Goal: Information Seeking & Learning: Check status

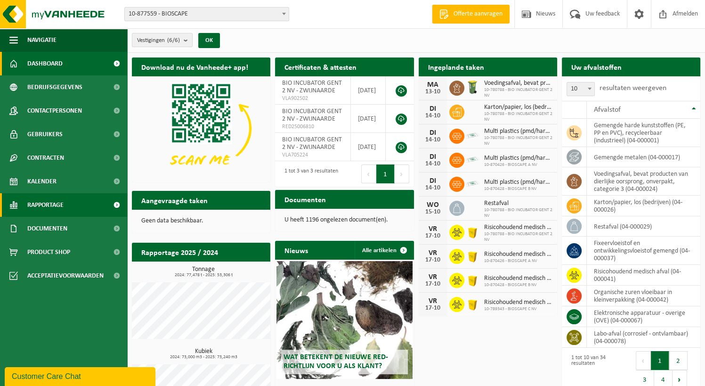
click at [66, 211] on link "Rapportage" at bounding box center [63, 205] width 127 height 24
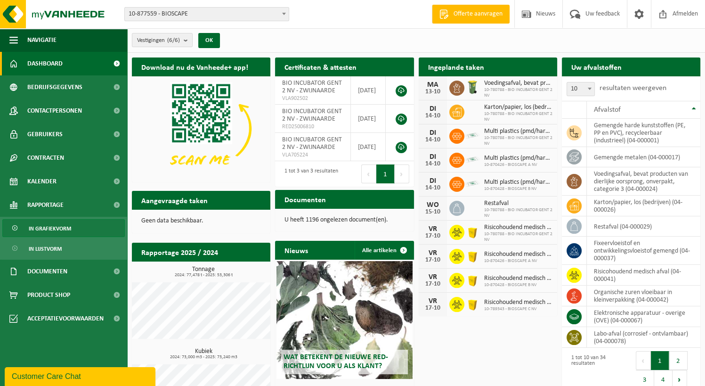
click at [67, 229] on span "In grafiekvorm" at bounding box center [50, 228] width 42 height 18
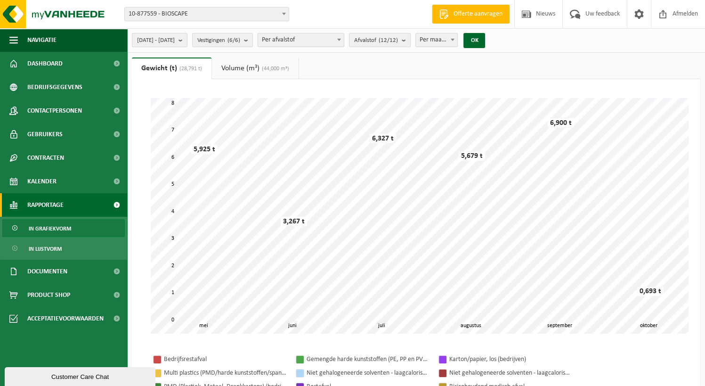
click at [187, 41] on b "submit" at bounding box center [183, 39] width 8 height 13
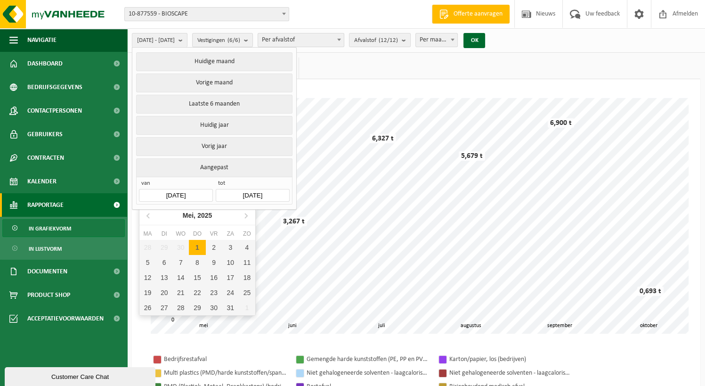
drag, startPoint x: 201, startPoint y: 194, endPoint x: 170, endPoint y: 191, distance: 30.7
click at [170, 191] on input "2025-05-01" at bounding box center [175, 195] width 73 height 13
drag, startPoint x: 170, startPoint y: 191, endPoint x: 148, endPoint y: 211, distance: 30.0
click at [148, 211] on icon at bounding box center [148, 215] width 15 height 15
click at [147, 212] on icon at bounding box center [148, 215] width 15 height 15
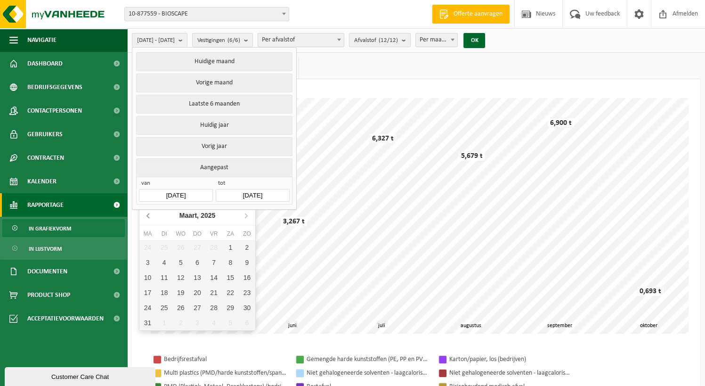
click at [147, 212] on icon at bounding box center [148, 215] width 15 height 15
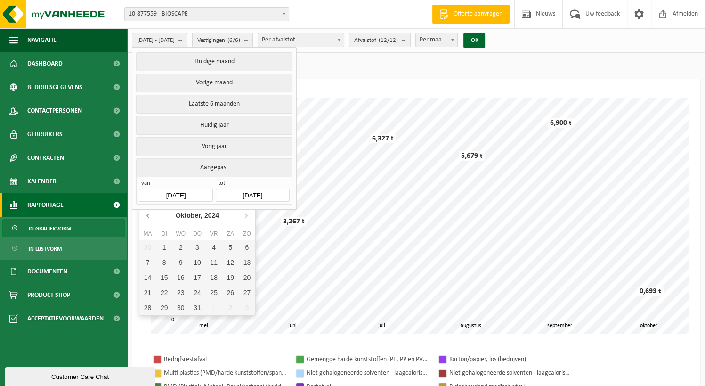
click at [147, 212] on icon at bounding box center [148, 215] width 15 height 15
click at [242, 215] on icon at bounding box center [245, 215] width 15 height 15
drag, startPoint x: 242, startPoint y: 215, endPoint x: 164, endPoint y: 243, distance: 82.5
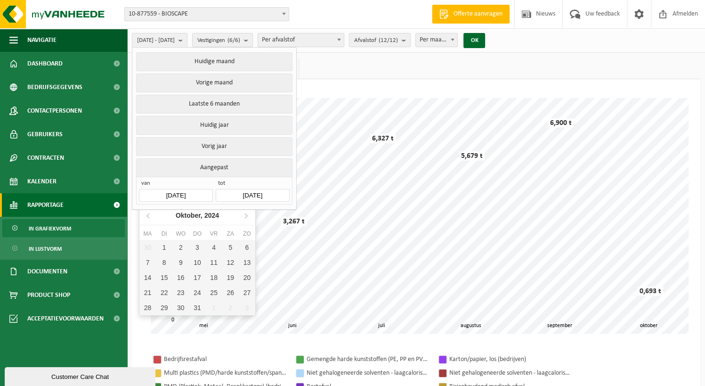
click at [164, 243] on div "1" at bounding box center [164, 247] width 16 height 15
type input "2024-10-01"
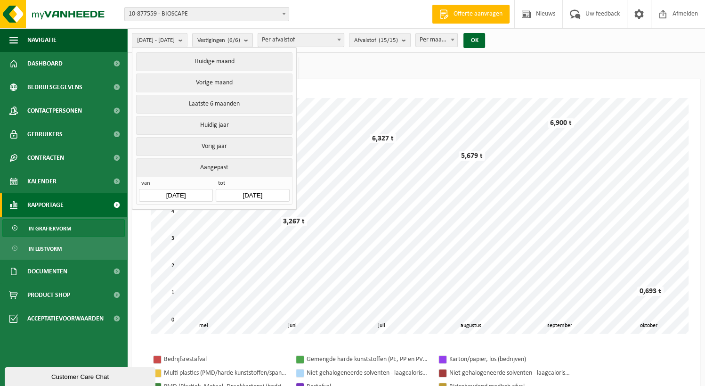
drag, startPoint x: 164, startPoint y: 243, endPoint x: 275, endPoint y: 190, distance: 123.0
click at [275, 190] on input "2025-10-09" at bounding box center [252, 195] width 73 height 13
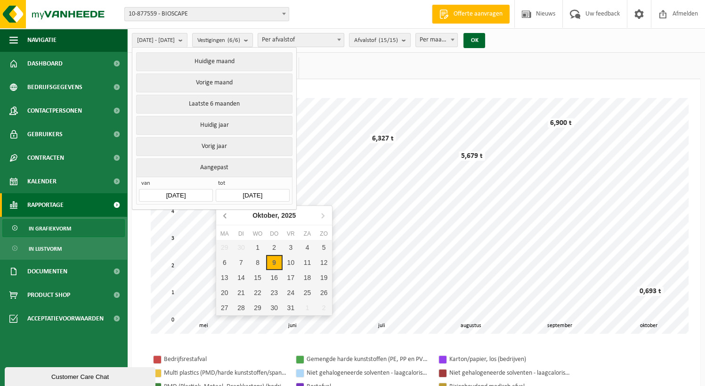
click at [230, 215] on icon at bounding box center [225, 215] width 15 height 15
click at [239, 308] on div "30" at bounding box center [241, 307] width 16 height 15
type input "2025-09-30"
type input "2024-10-01"
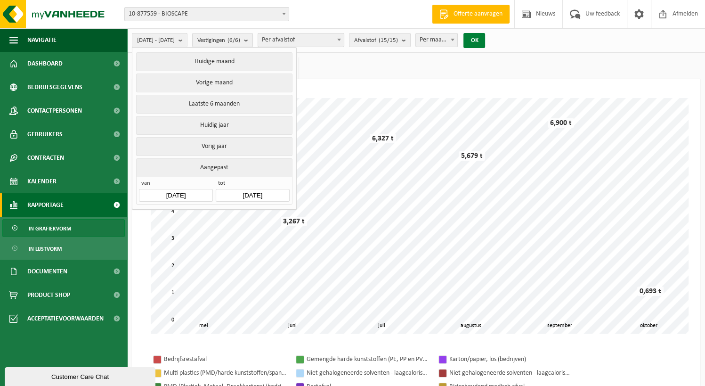
click at [485, 43] on button "OK" at bounding box center [474, 40] width 22 height 15
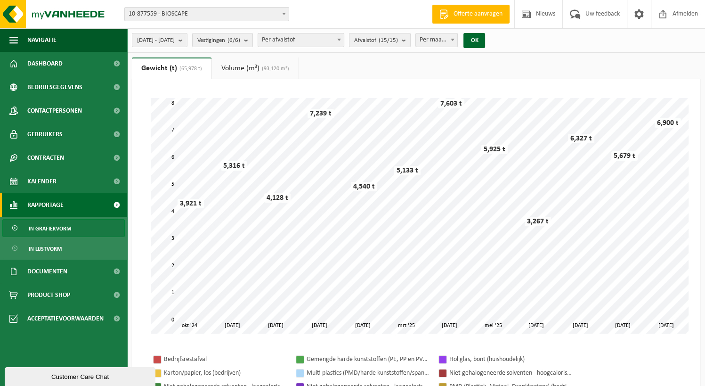
click at [344, 39] on span "Per afvalstof" at bounding box center [301, 39] width 86 height 13
click at [411, 41] on button "Afvalstof (15/15)" at bounding box center [380, 40] width 62 height 14
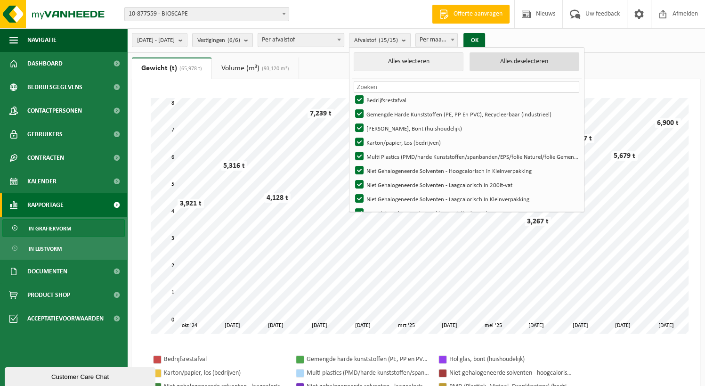
click at [528, 66] on button "Alles deselecteren" at bounding box center [525, 61] width 110 height 19
checkbox input "false"
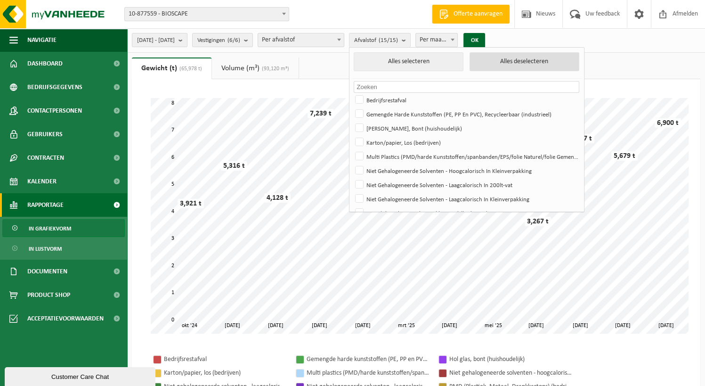
checkbox input "false"
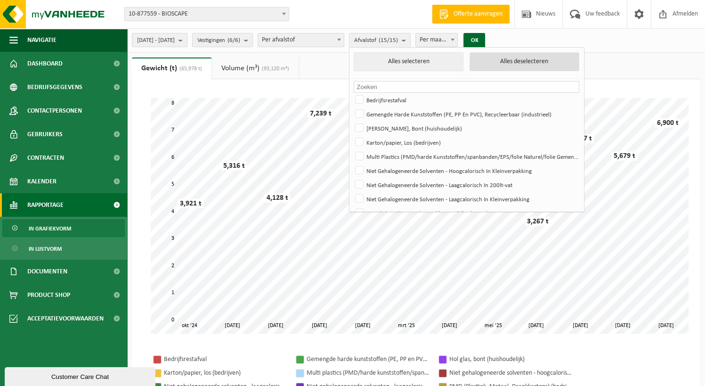
checkbox input "false"
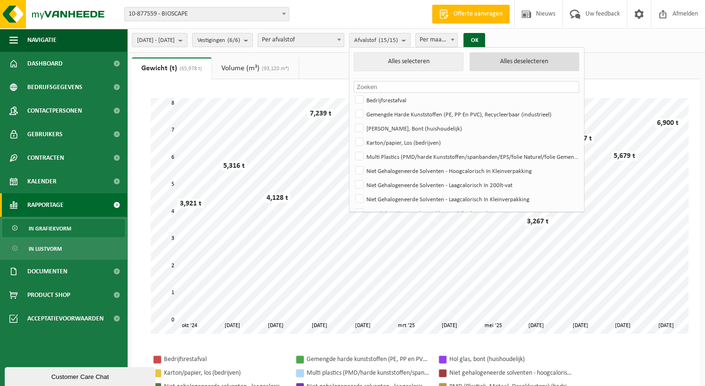
checkbox input "false"
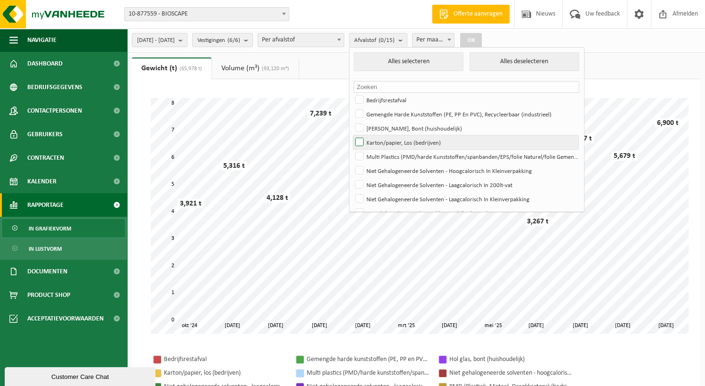
click at [444, 140] on label "Karton/papier, Los (bedrijven)" at bounding box center [465, 142] width 225 height 14
click at [352, 135] on input "Karton/papier, Los (bedrijven)" at bounding box center [351, 135] width 0 height 0
click at [482, 41] on button "OK" at bounding box center [471, 40] width 22 height 15
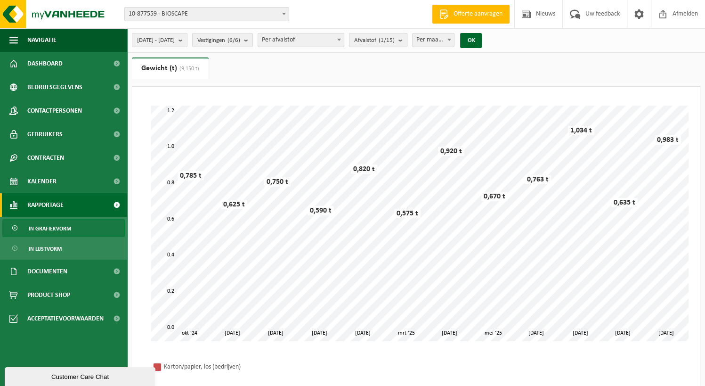
click at [395, 42] on count "(1/15)" at bounding box center [387, 40] width 16 height 6
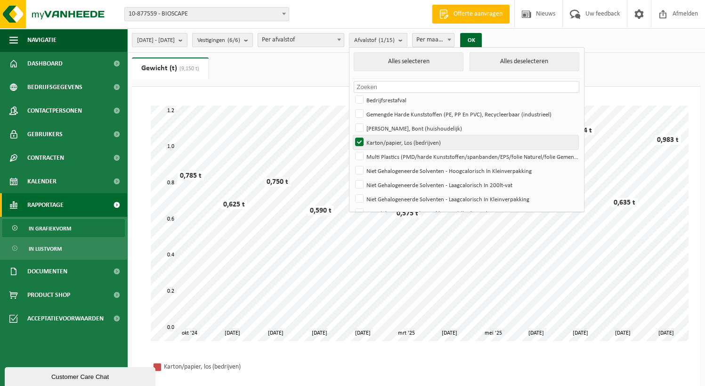
click at [418, 143] on label "Karton/papier, Los (bedrijven)" at bounding box center [465, 142] width 225 height 14
click at [352, 135] on input "Karton/papier, Los (bedrijven)" at bounding box center [351, 135] width 0 height 0
click at [477, 148] on label "Karton/papier, Los (bedrijven)" at bounding box center [465, 142] width 225 height 14
click at [352, 135] on input "Karton/papier, Los (bedrijven)" at bounding box center [351, 135] width 0 height 0
click at [477, 146] on label "Karton/papier, Los (bedrijven)" at bounding box center [465, 142] width 225 height 14
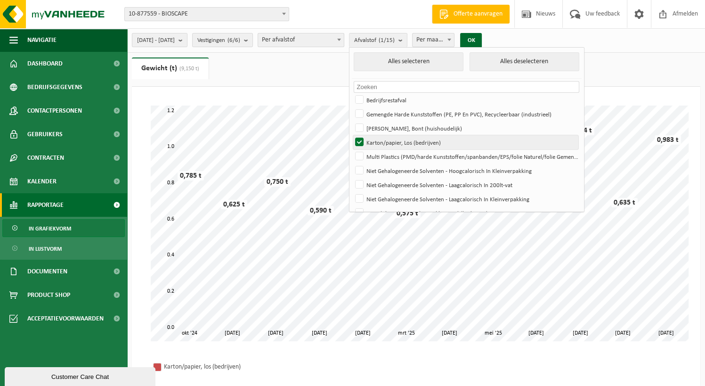
click at [352, 135] on input "Karton/papier, Los (bedrijven)" at bounding box center [351, 135] width 0 height 0
checkbox input "false"
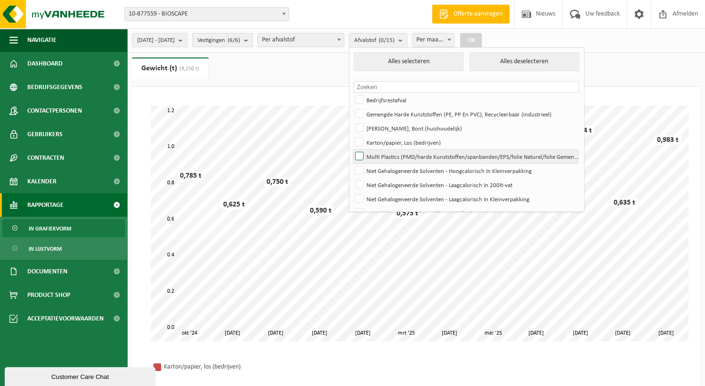
click at [477, 160] on label "Multi Plastics (PMD/harde Kunststoffen/spanbanden/EPS/folie Naturel/folie Gemen…" at bounding box center [465, 156] width 225 height 14
click at [352, 149] on input "Multi Plastics (PMD/harde Kunststoffen/spanbanden/EPS/folie Naturel/folie Gemen…" at bounding box center [351, 149] width 0 height 0
checkbox input "true"
click at [492, 36] on div "2024-10-01 - 2025-09-30 Huidige maand Vorige maand Laatste 6 maanden Huidig jaa…" at bounding box center [309, 40] width 365 height 20
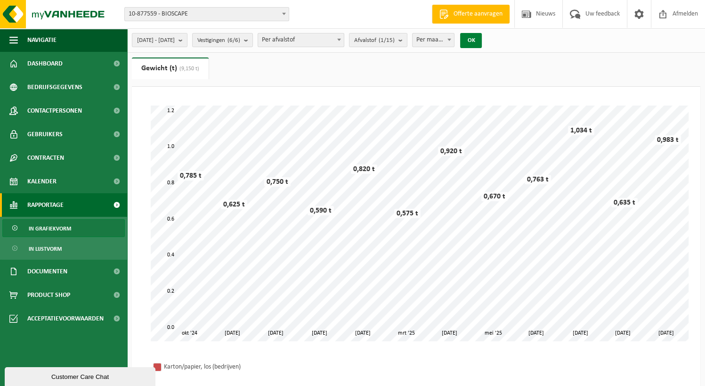
click at [482, 41] on button "OK" at bounding box center [471, 40] width 22 height 15
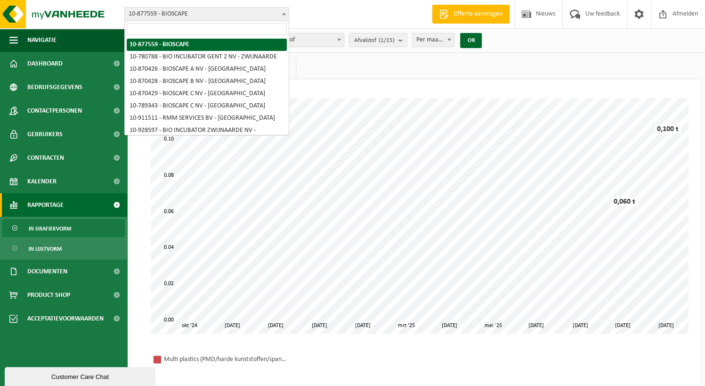
click at [209, 12] on span "10-877559 - BIOSCAPE" at bounding box center [207, 14] width 164 height 13
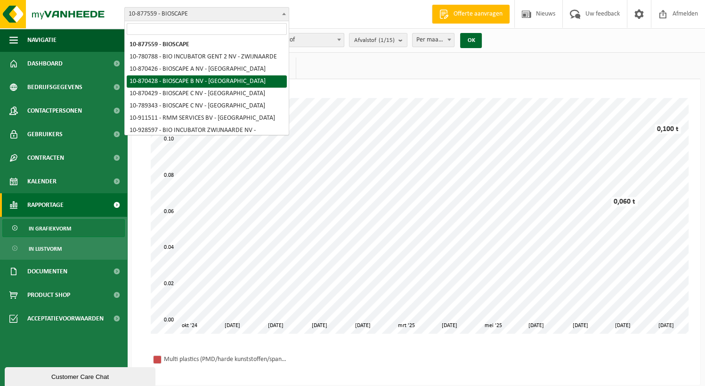
select select "104674"
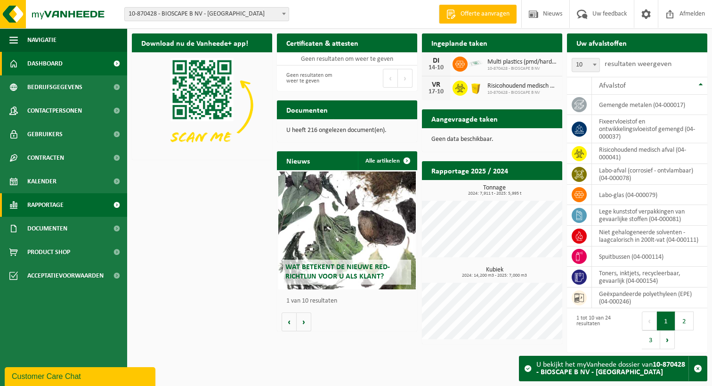
click at [48, 208] on span "Rapportage" at bounding box center [45, 205] width 36 height 24
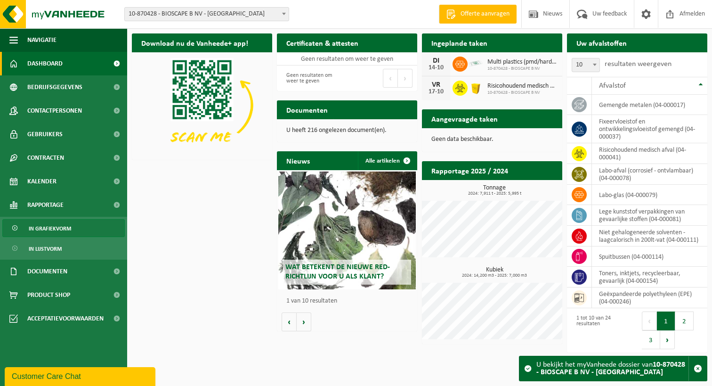
click at [49, 231] on span "In grafiekvorm" at bounding box center [50, 228] width 42 height 18
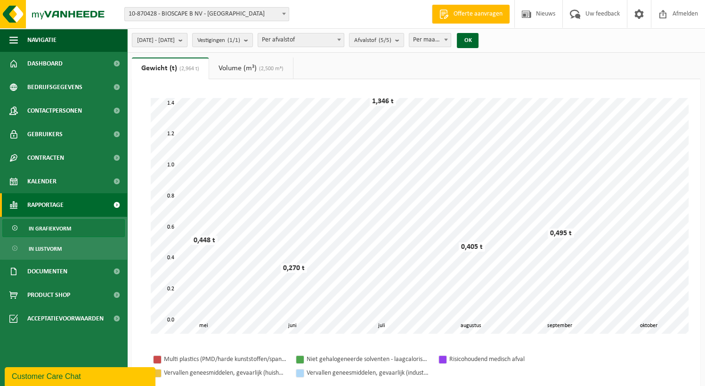
click at [187, 40] on button "2025-05-01 - 2025-10-09" at bounding box center [160, 40] width 56 height 14
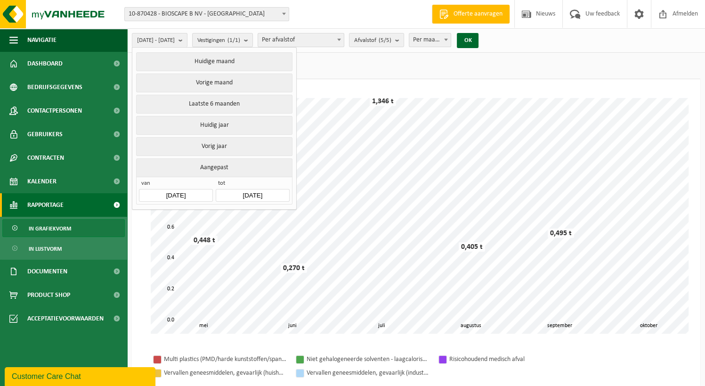
click at [195, 194] on input "2025-05-01" at bounding box center [175, 195] width 73 height 13
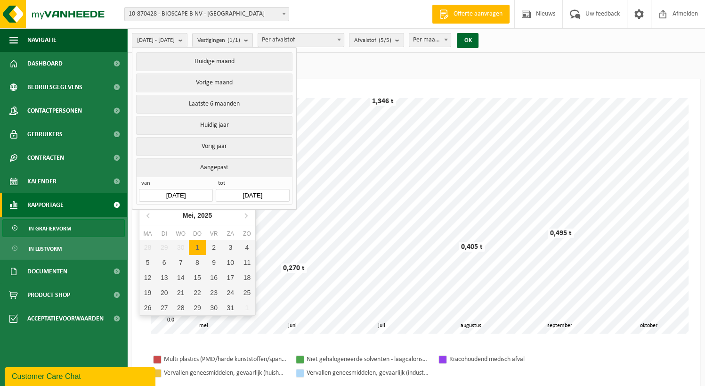
click at [438, 55] on div "2025-05-01 - 2025-10-09 Huidige maand Vorige maand Laatste 6 maanden Huidig jaa…" at bounding box center [352, 323] width 705 height 646
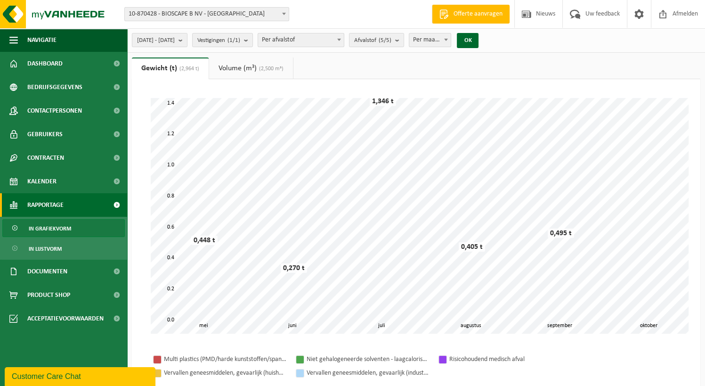
click at [451, 40] on span "Per maand" at bounding box center [430, 39] width 42 height 13
click at [391, 43] on count "(5/5)" at bounding box center [385, 40] width 13 height 6
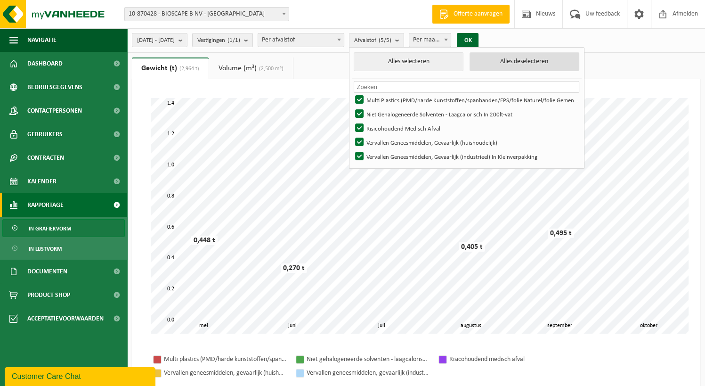
click at [509, 66] on button "Alles deselecteren" at bounding box center [525, 61] width 110 height 19
checkbox input "false"
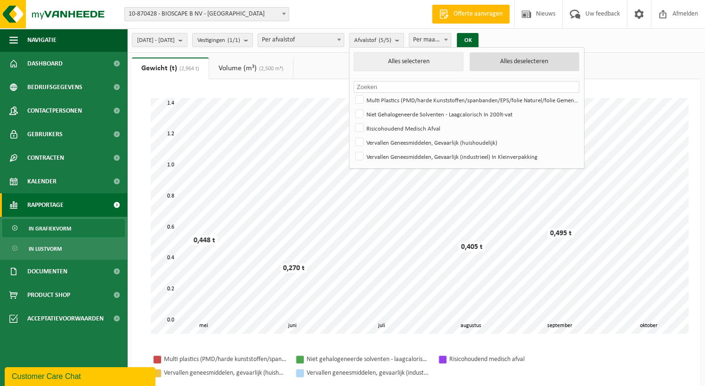
checkbox input "false"
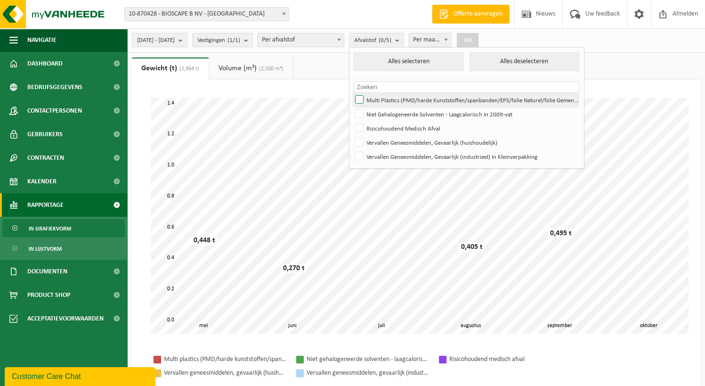
click at [435, 105] on label "Multi Plastics (PMD/harde Kunststoffen/spanbanden/EPS/folie Naturel/folie Gemen…" at bounding box center [465, 100] width 225 height 14
click at [352, 93] on input "Multi Plastics (PMD/harde Kunststoffen/spanbanden/EPS/folie Naturel/folie Gemen…" at bounding box center [351, 92] width 0 height 0
checkbox input "true"
click at [479, 44] on button "OK" at bounding box center [468, 40] width 22 height 15
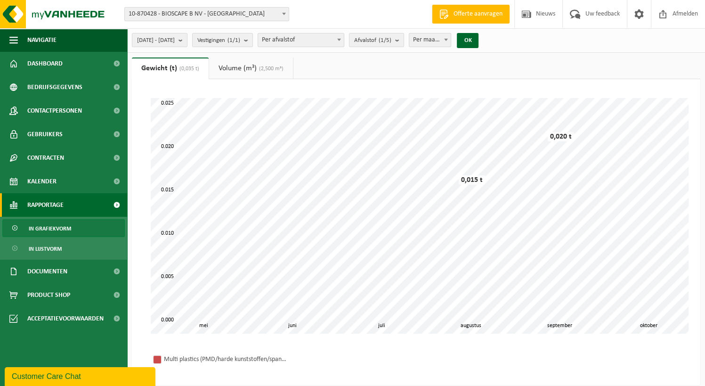
click at [259, 66] on span "(2,500 m³)" at bounding box center [270, 69] width 27 height 6
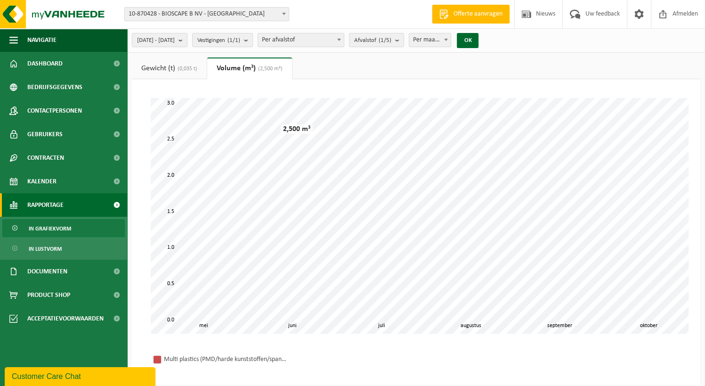
click at [161, 69] on link "Gewicht (t) (0,035 t)" at bounding box center [169, 68] width 75 height 22
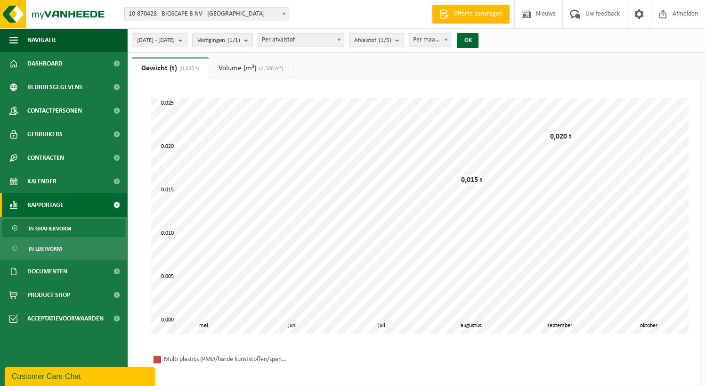
click at [254, 67] on link "Volume (m³) (2,500 m³)" at bounding box center [251, 68] width 84 height 22
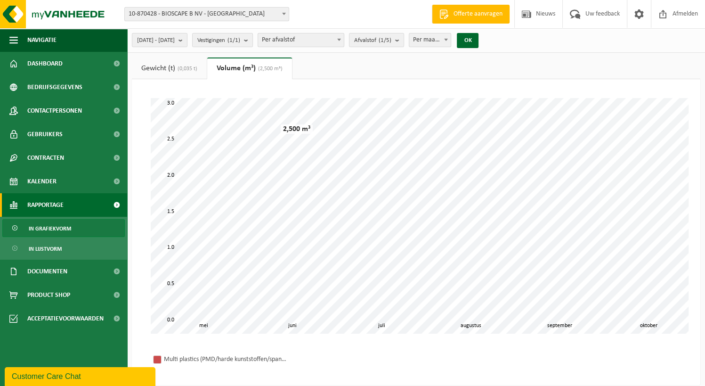
click at [438, 96] on div "Even geduld. Door de grote hoeveelheid gegevens duurt het laden even. juni juli…" at bounding box center [416, 216] width 550 height 254
click at [187, 40] on button "2025-05-01 - 2025-10-09" at bounding box center [160, 40] width 56 height 14
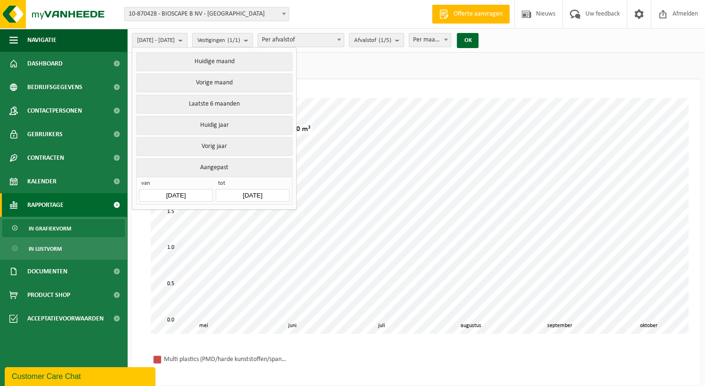
click at [187, 40] on button "2025-05-01 - 2025-10-09" at bounding box center [160, 40] width 56 height 14
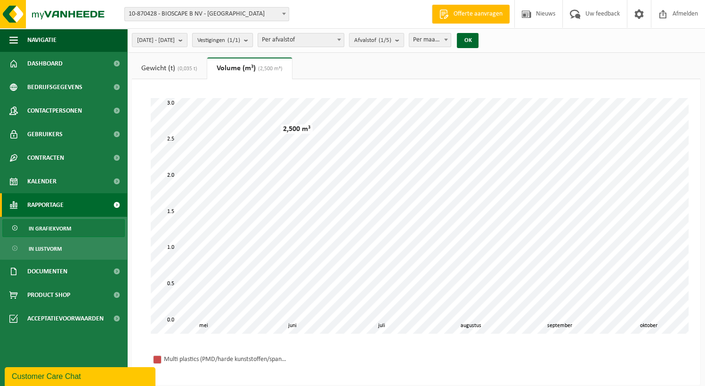
click at [240, 40] on span "Vestigingen (1/1)" at bounding box center [218, 40] width 43 height 14
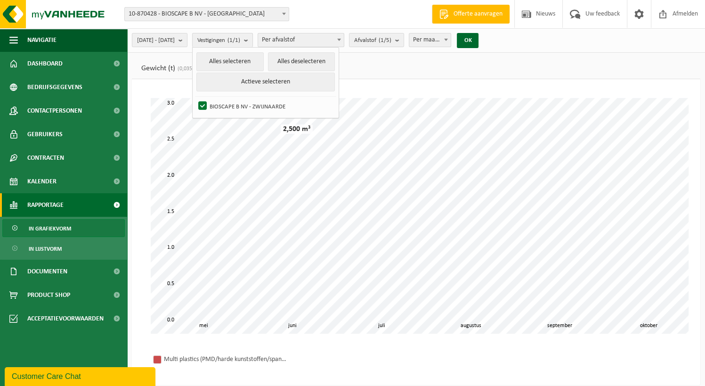
click at [240, 40] on span "Vestigingen (1/1)" at bounding box center [218, 40] width 43 height 14
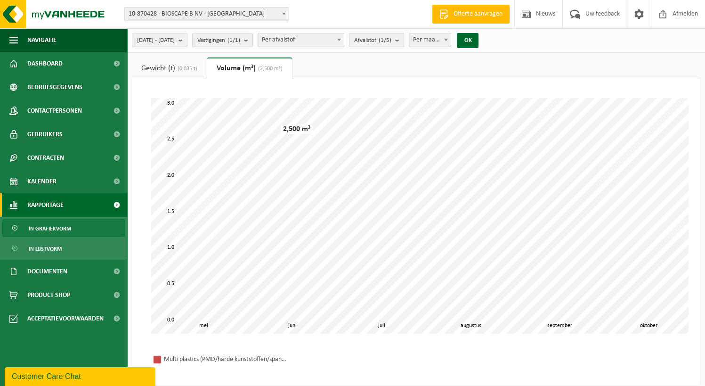
click at [380, 78] on ul "Gewicht (t) (0,035 t) Volume (m³) (2,500 m³)" at bounding box center [416, 68] width 568 height 22
